Goal: Navigation & Orientation: Find specific page/section

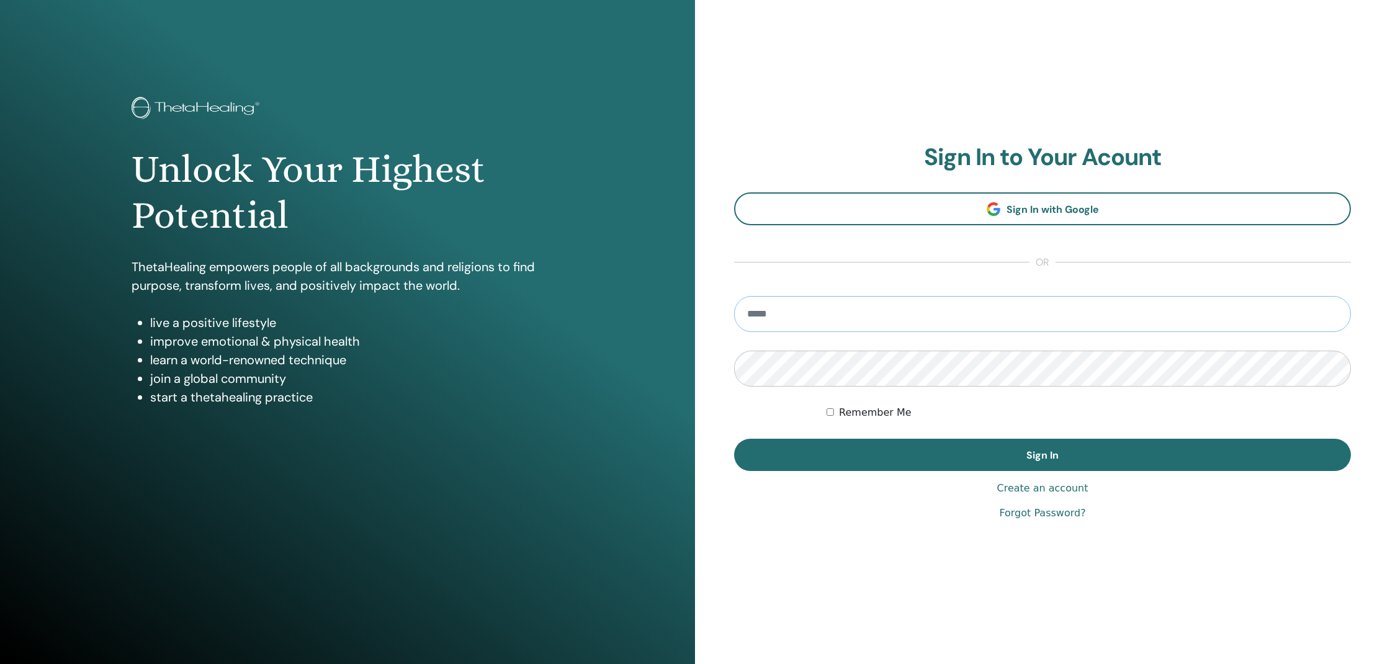
type input "**********"
click at [1043, 455] on button "Sign In" at bounding box center [1042, 455] width 617 height 32
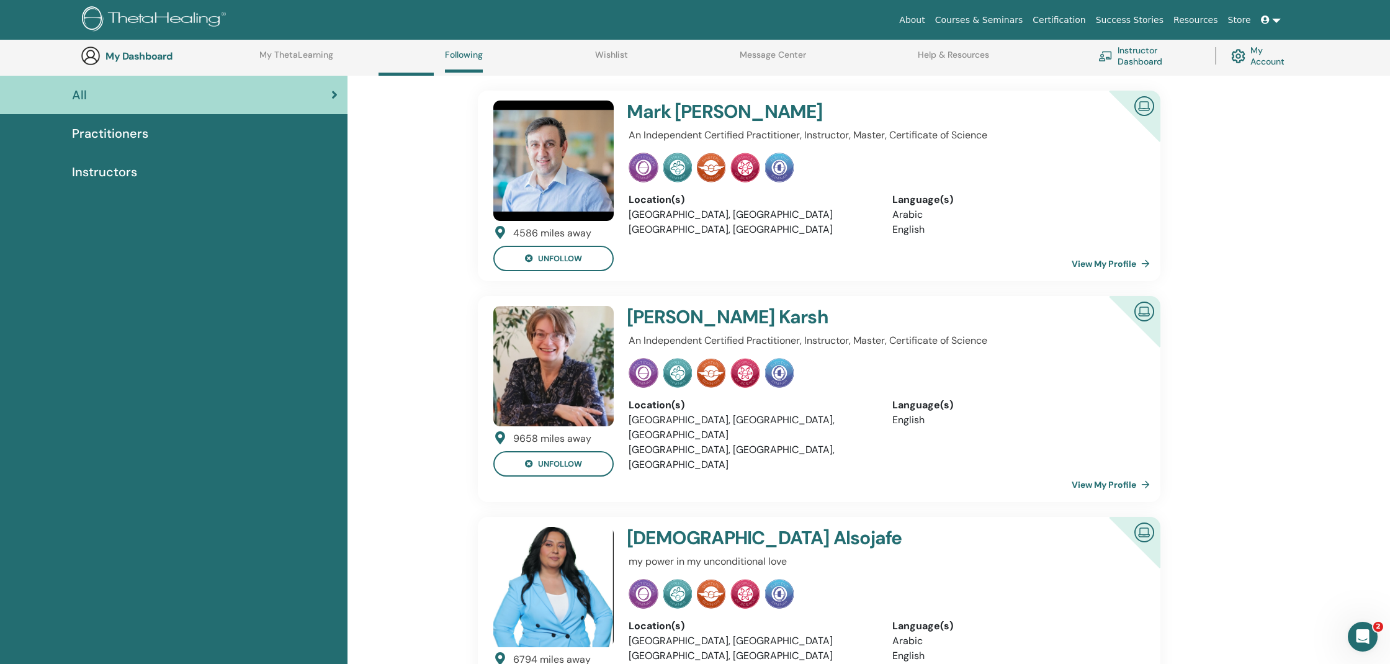
scroll to position [197, 0]
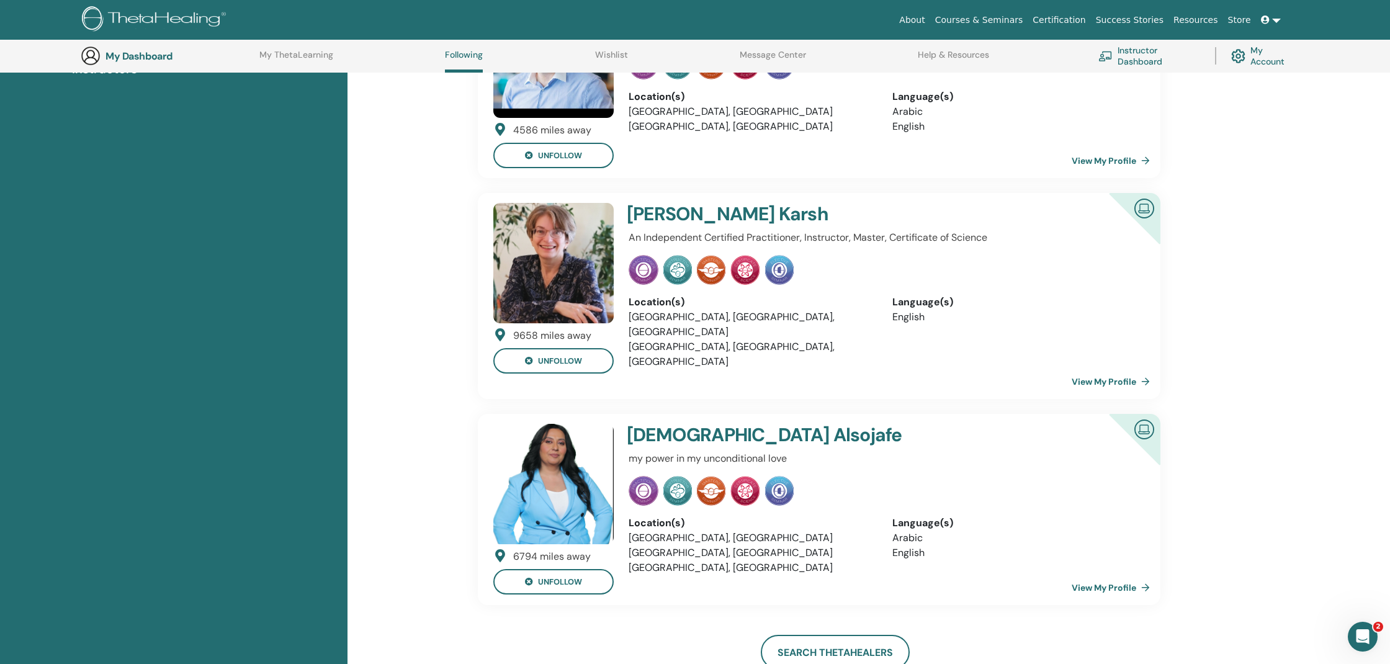
click at [550, 446] on img at bounding box center [553, 484] width 120 height 120
click at [549, 482] on img at bounding box center [553, 484] width 120 height 120
click at [1111, 575] on link "View My Profile" at bounding box center [1113, 587] width 83 height 25
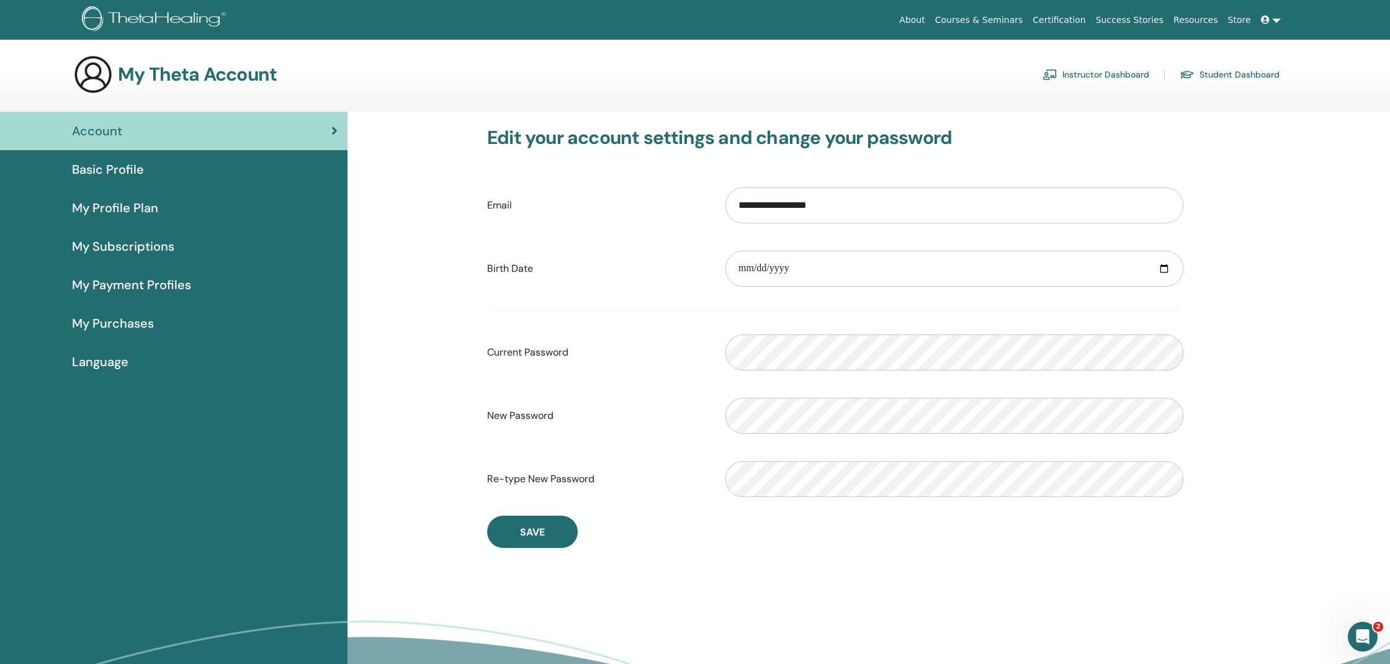
click at [125, 246] on span "My Subscriptions" at bounding box center [123, 246] width 102 height 19
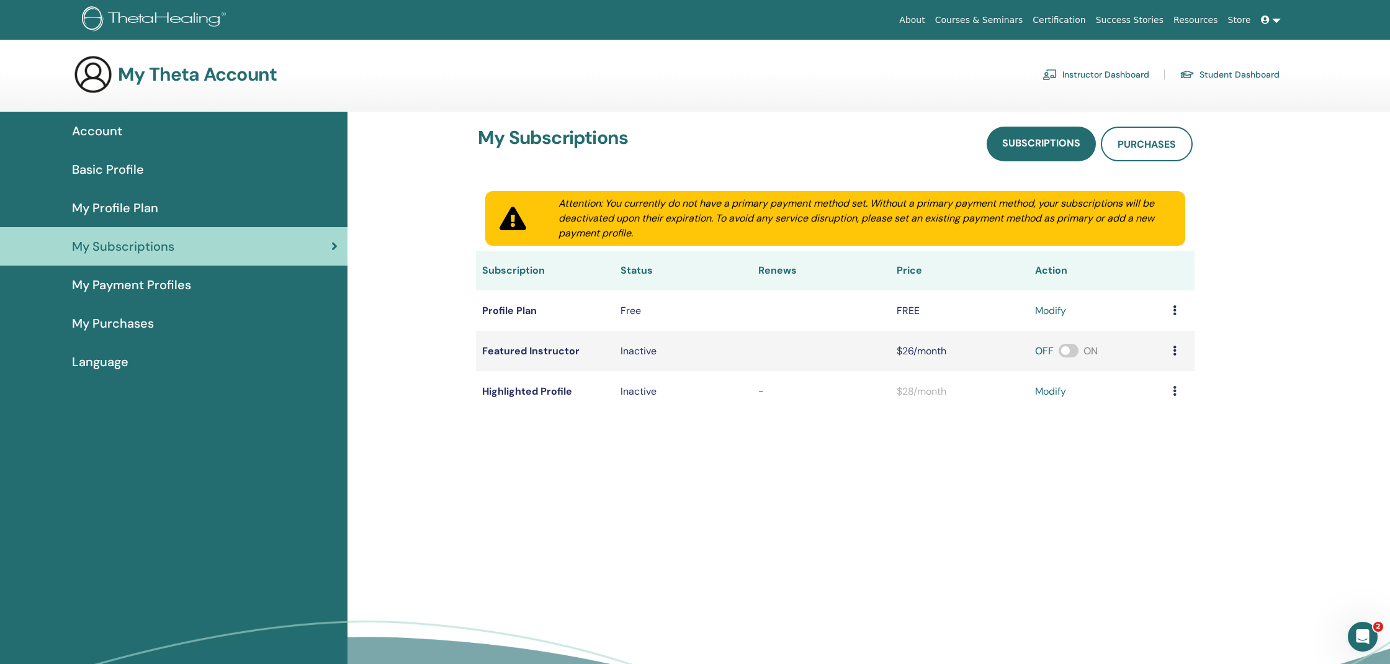
click at [1103, 72] on link "Instructor Dashboard" at bounding box center [1096, 75] width 107 height 20
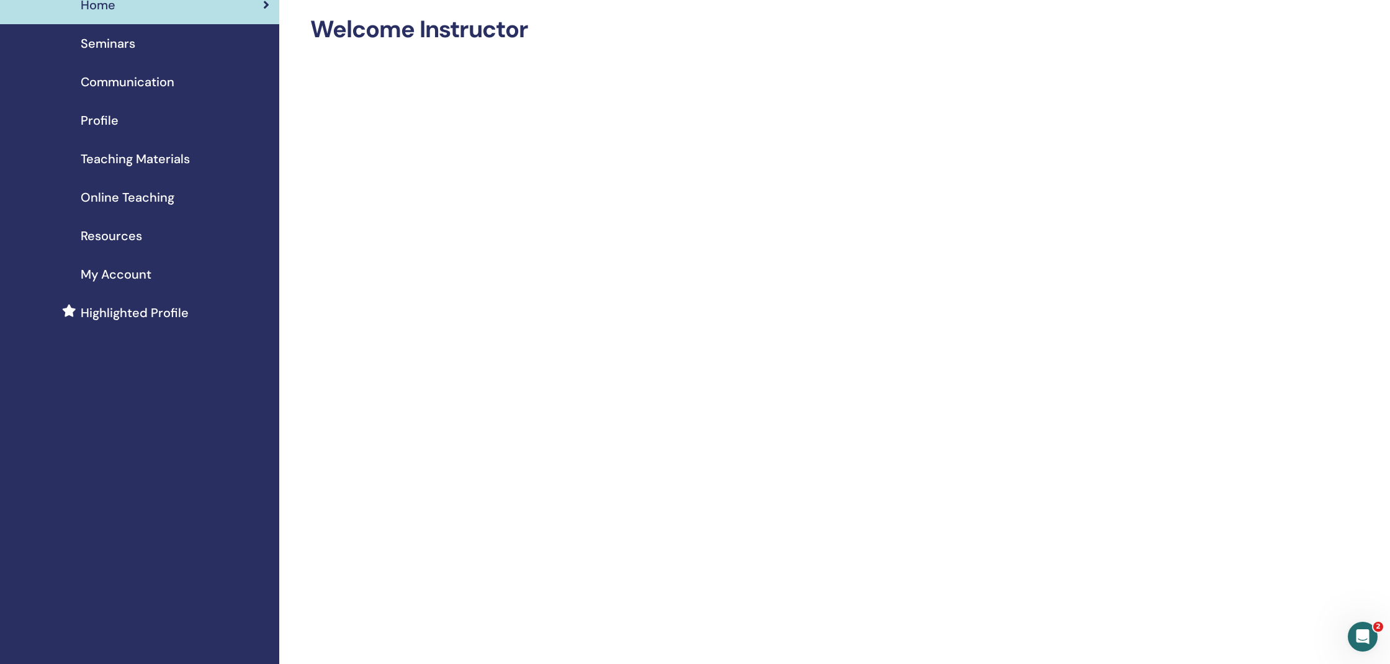
scroll to position [47, 0]
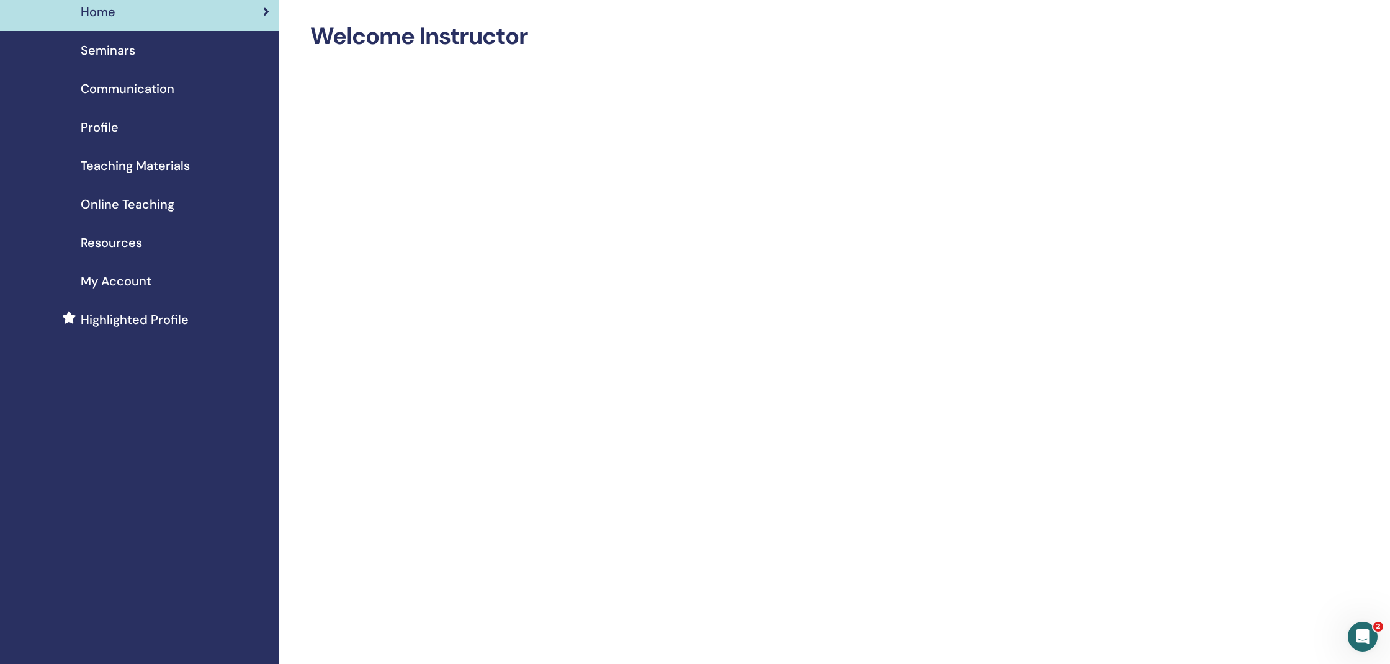
click at [104, 132] on span "Profile" at bounding box center [100, 127] width 38 height 19
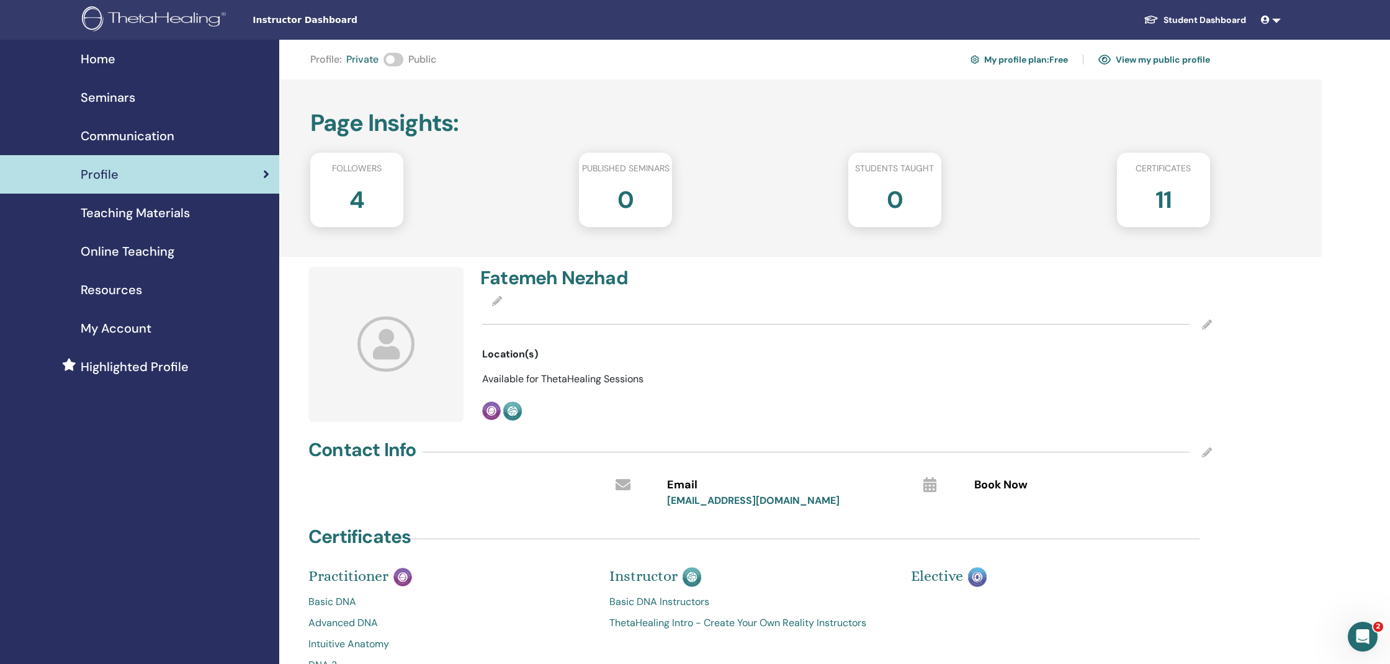
click at [356, 206] on h2 "4" at bounding box center [356, 197] width 15 height 35
click at [117, 215] on span "Teaching Materials" at bounding box center [135, 213] width 109 height 19
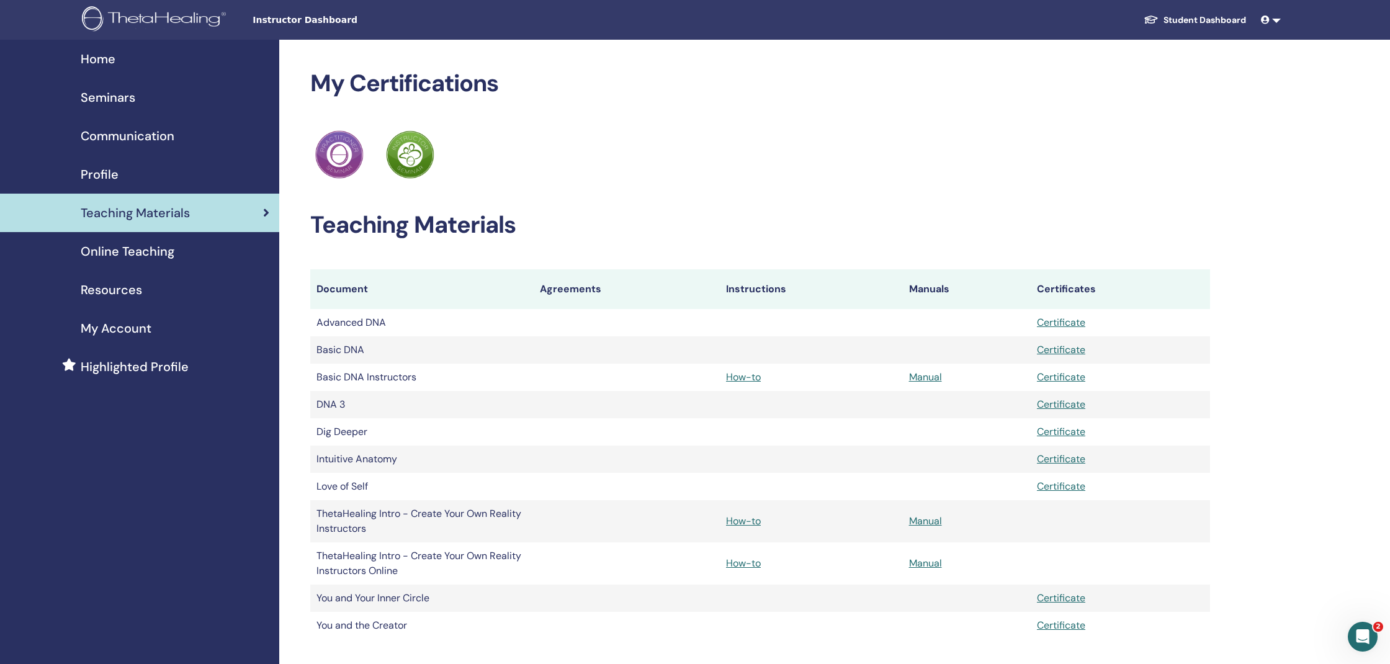
click at [110, 251] on span "Online Teaching" at bounding box center [128, 251] width 94 height 19
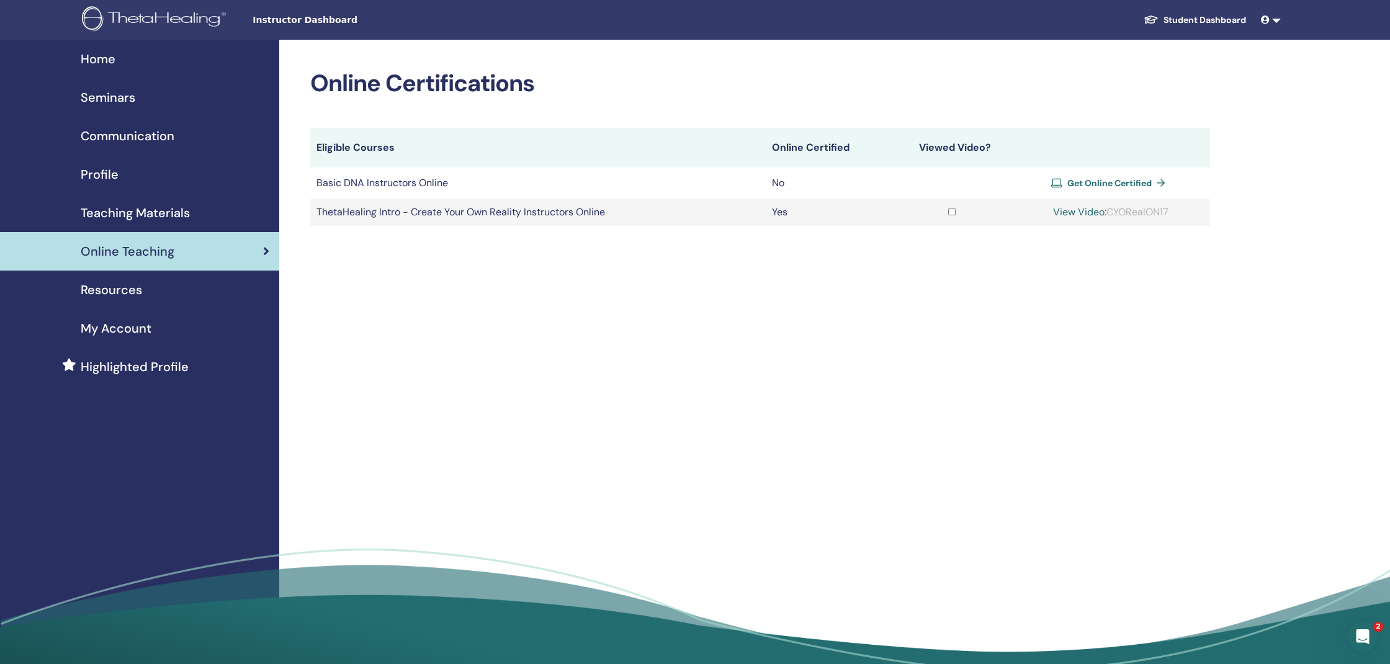
click at [116, 290] on span "Resources" at bounding box center [111, 290] width 61 height 19
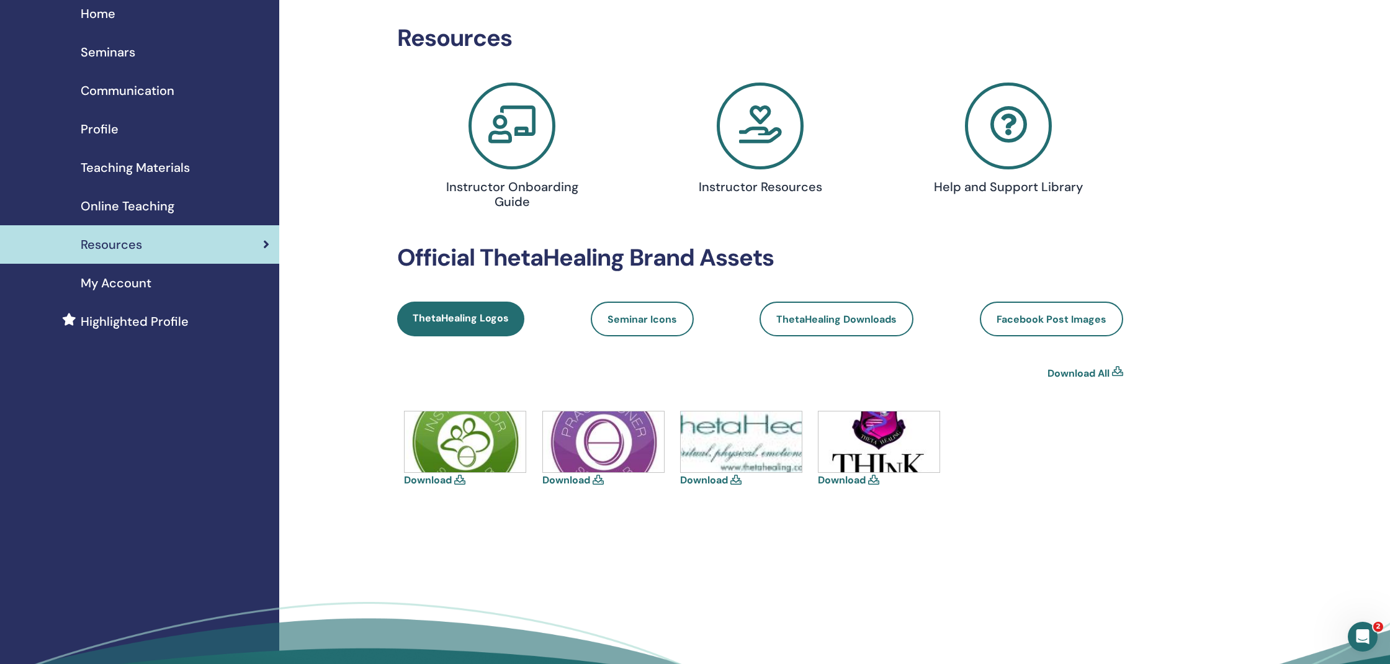
scroll to position [63, 0]
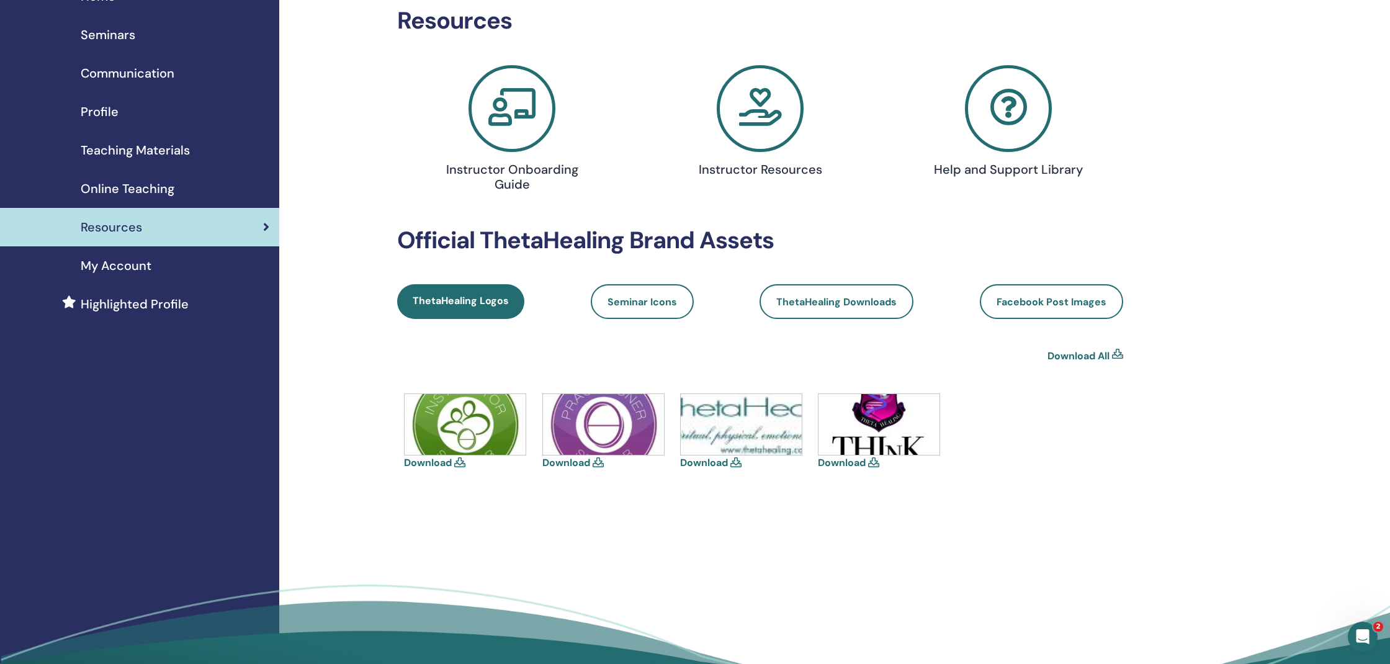
click at [112, 264] on span "My Account" at bounding box center [116, 265] width 71 height 19
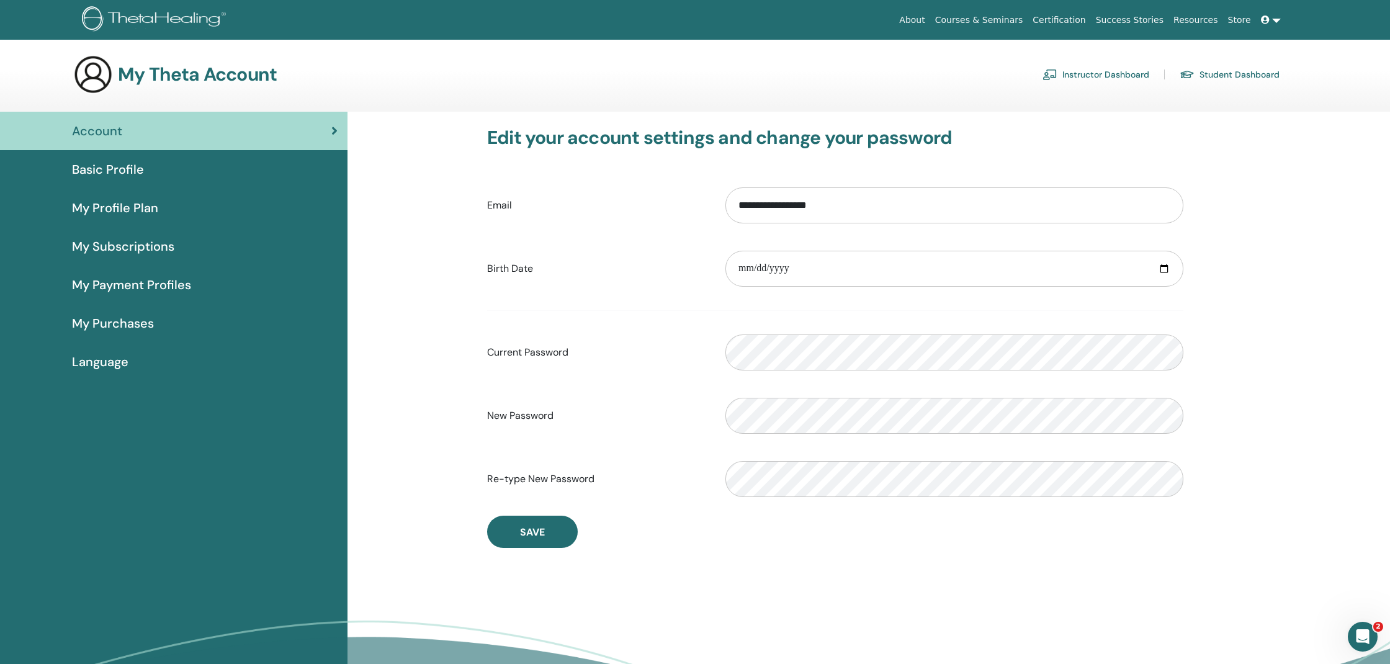
click at [94, 362] on span "Language" at bounding box center [100, 361] width 56 height 19
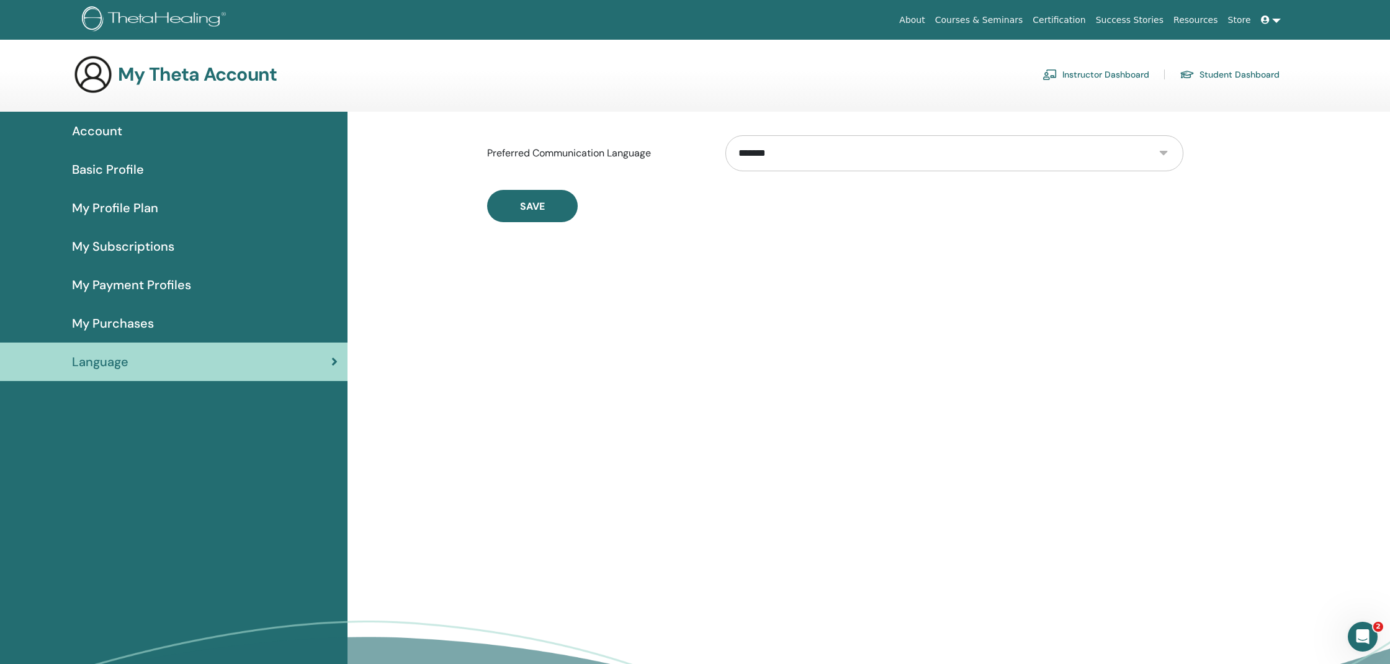
click at [84, 132] on span "Account" at bounding box center [97, 131] width 50 height 19
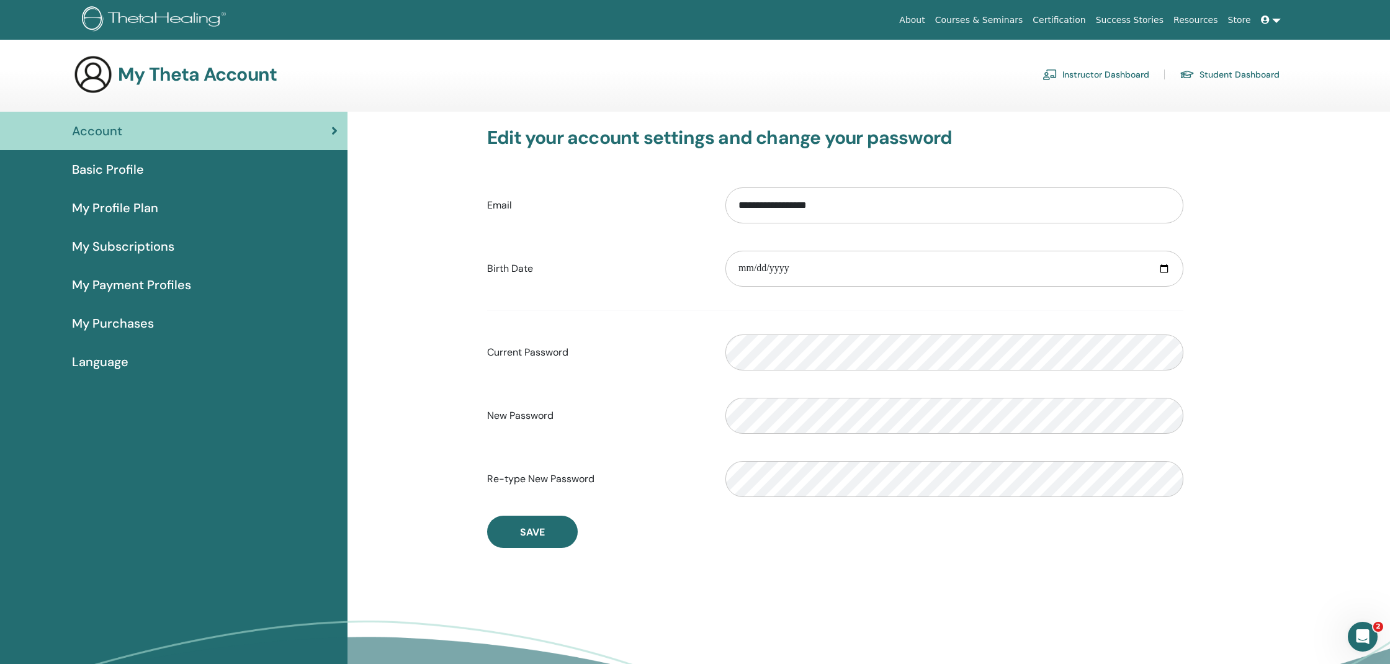
click at [1248, 73] on link "Student Dashboard" at bounding box center [1230, 75] width 100 height 20
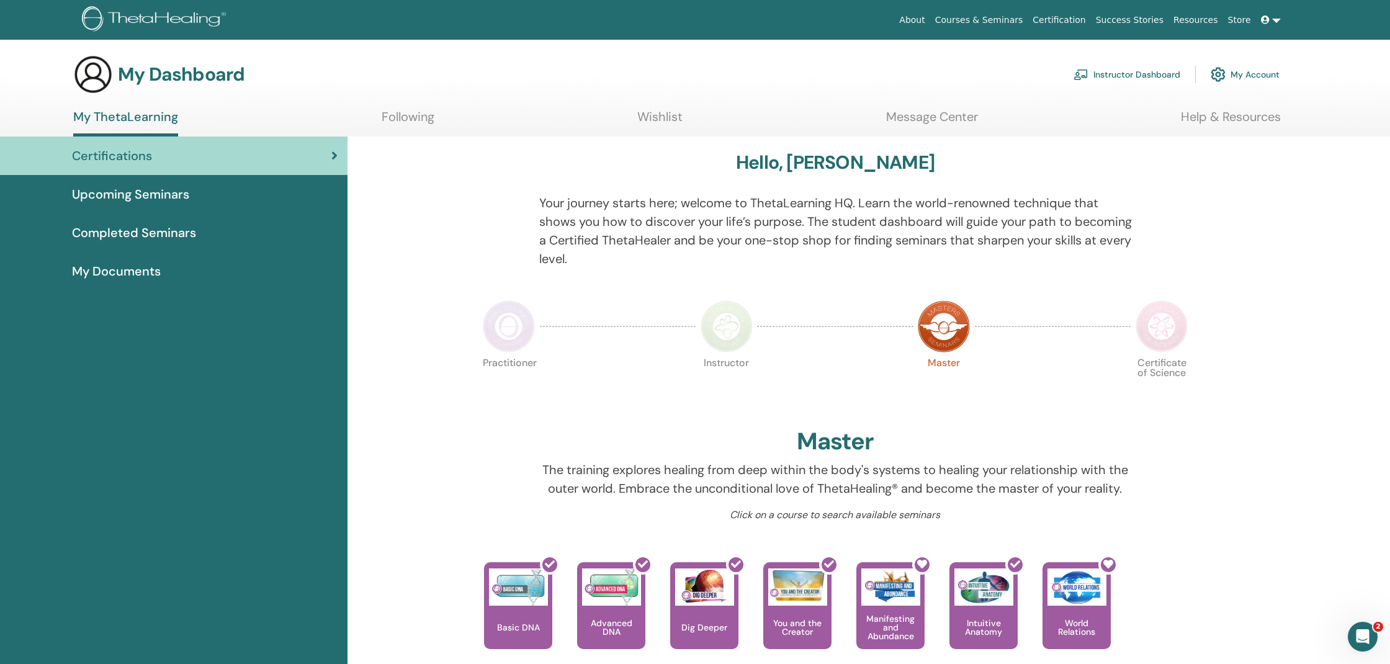
click at [1170, 76] on link "Instructor Dashboard" at bounding box center [1127, 74] width 107 height 27
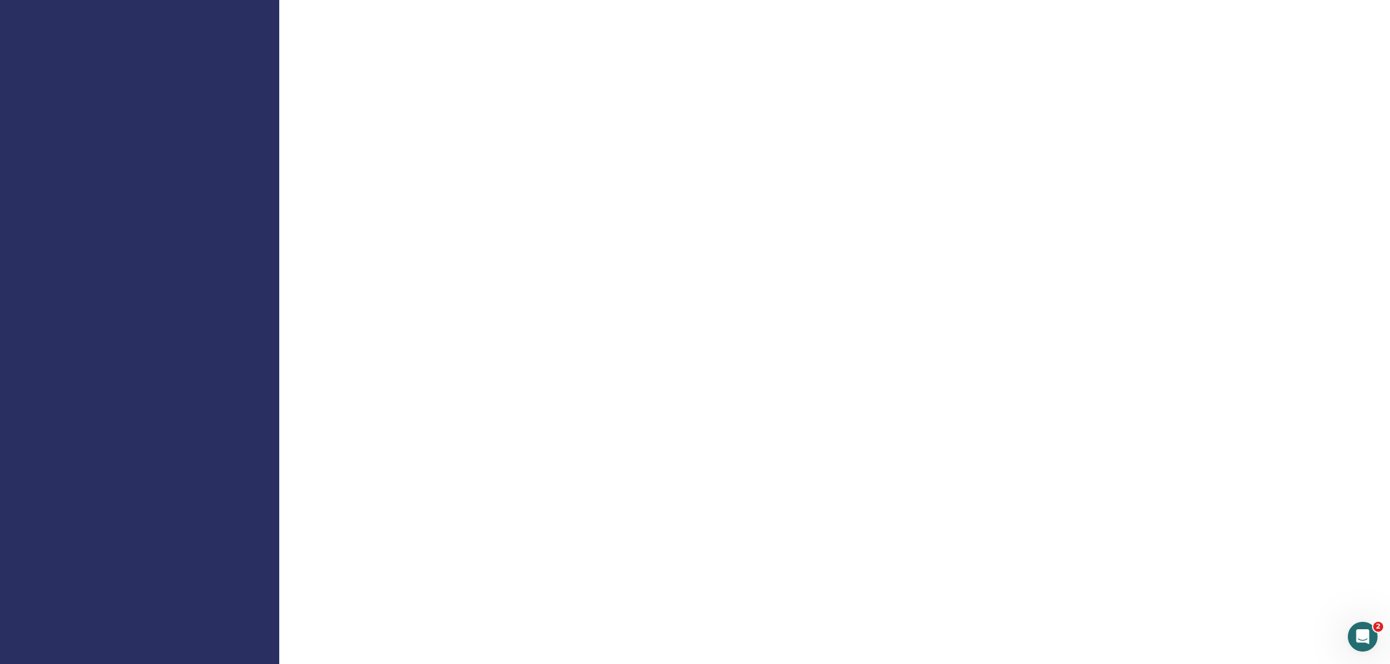
scroll to position [581, 0]
click at [1360, 639] on icon "Open Intercom Messenger" at bounding box center [1361, 635] width 20 height 20
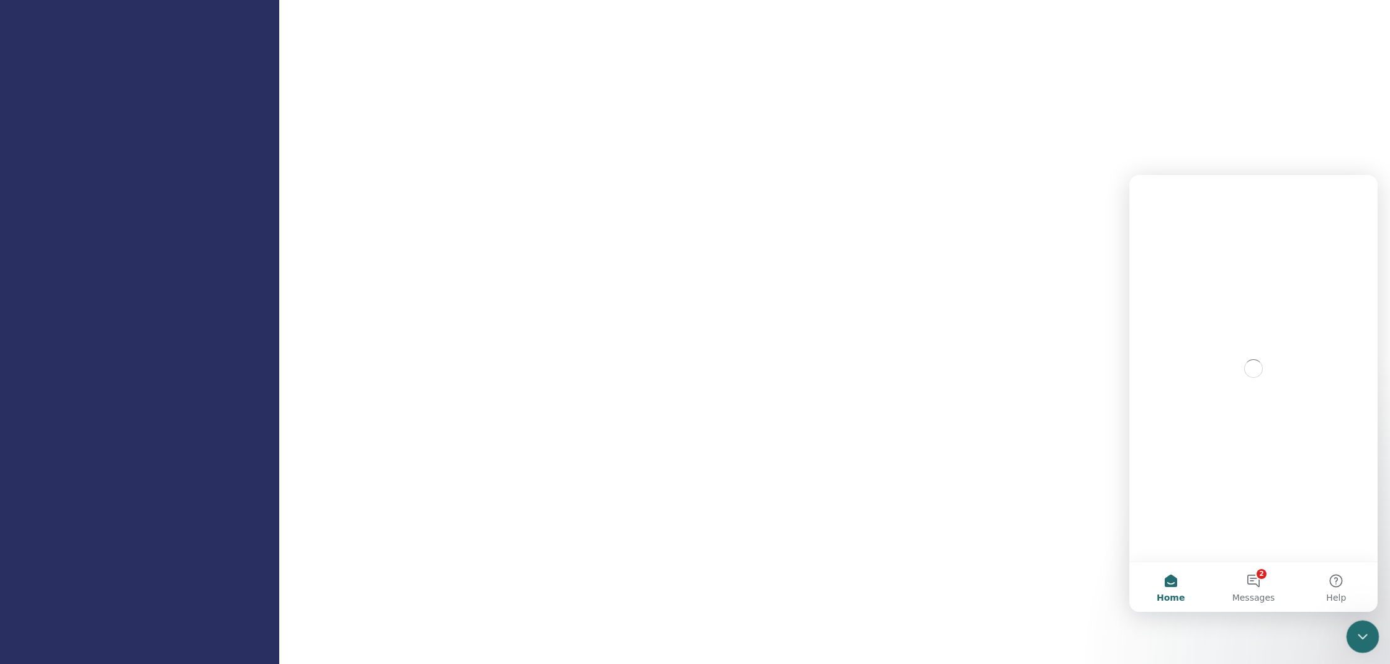
scroll to position [0, 0]
